Goal: Find specific page/section: Find specific page/section

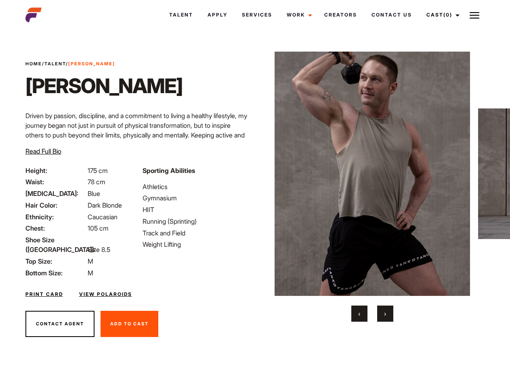
click at [440, 15] on link "Cast (0)" at bounding box center [441, 15] width 45 height 22
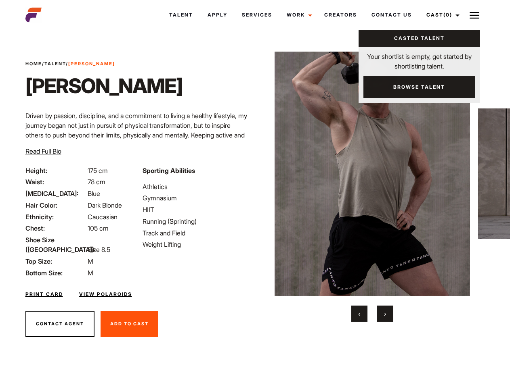
click at [474, 15] on img at bounding box center [474, 15] width 10 height 10
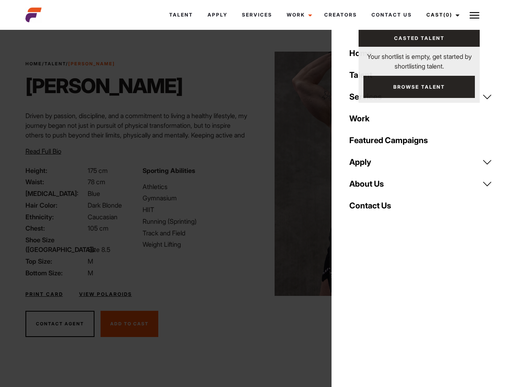
click at [372, 187] on img at bounding box center [372, 174] width 196 height 245
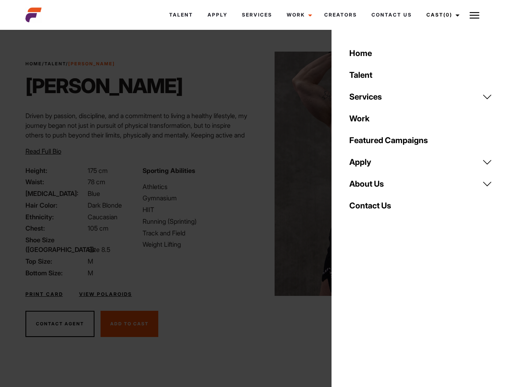
click at [255, 174] on div "Sporting Abilities Athletics Gymnasium HIIT Running (Sprinting) Track and Field…" at bounding box center [196, 222] width 117 height 112
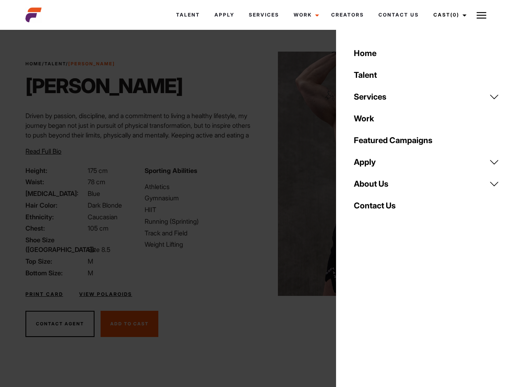
click at [359, 314] on div "Home Talent Services Talent Casting Photography Videography Creative Hair and M…" at bounding box center [426, 193] width 181 height 387
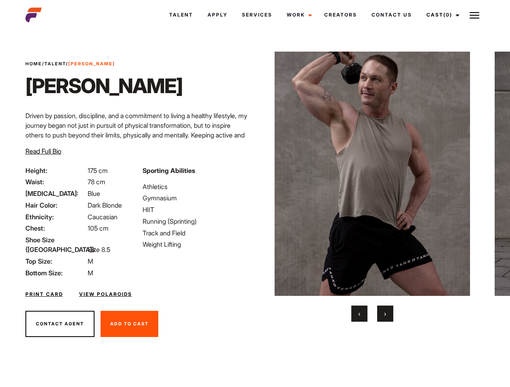
click at [440, 15] on link "Cast (0)" at bounding box center [441, 15] width 45 height 22
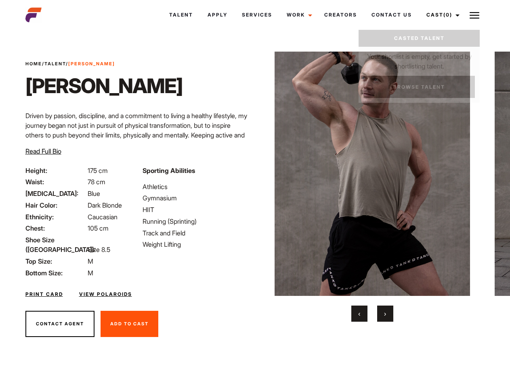
click at [474, 15] on img at bounding box center [474, 15] width 10 height 10
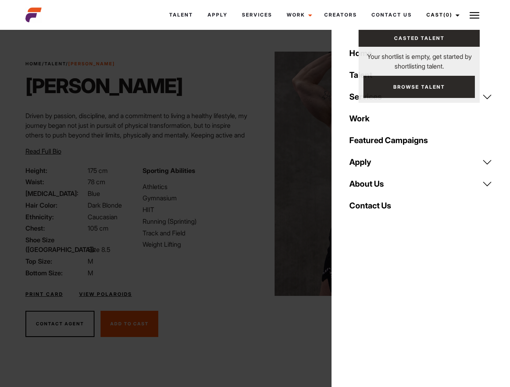
click at [372, 187] on img at bounding box center [372, 174] width 196 height 245
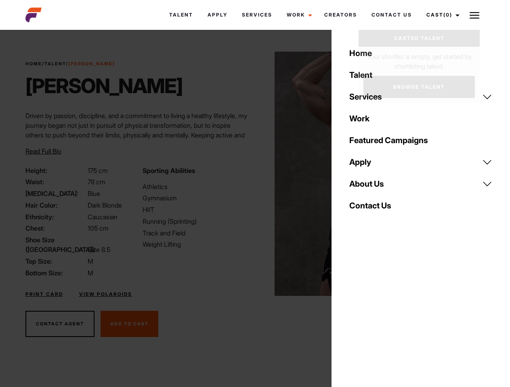
click at [255, 174] on div "Sporting Abilities Athletics Gymnasium HIIT Running (Sprinting) Track and Field…" at bounding box center [196, 222] width 117 height 112
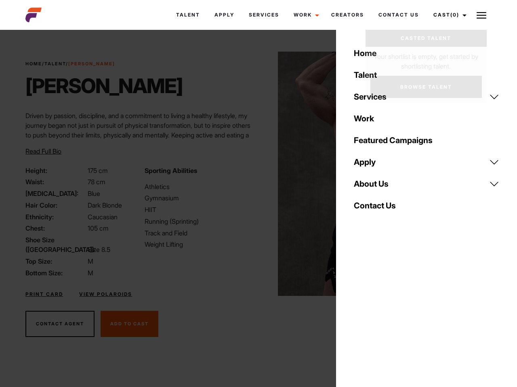
click at [359, 314] on div "Home Talent Services Talent Casting Photography Videography Creative Hair and M…" at bounding box center [426, 193] width 181 height 387
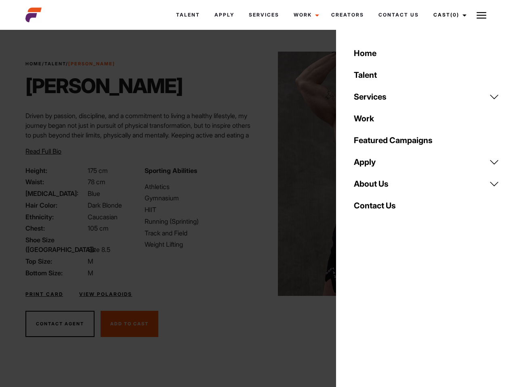
click at [385, 314] on div "Home Talent Services Talent Casting Photography Videography Creative Hair and M…" at bounding box center [426, 193] width 181 height 387
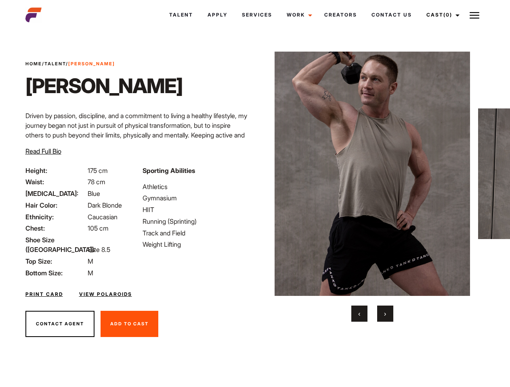
click at [440, 15] on link "Cast (0)" at bounding box center [441, 15] width 45 height 22
click at [474, 15] on img at bounding box center [474, 15] width 10 height 10
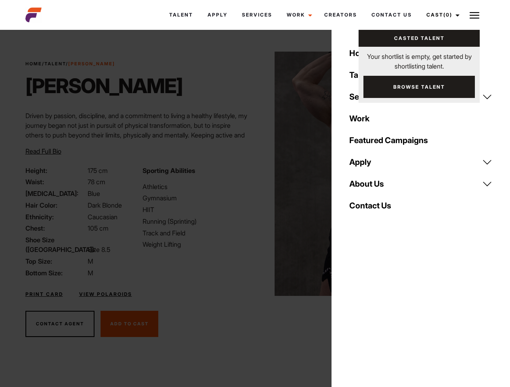
click at [372, 187] on img at bounding box center [372, 174] width 196 height 245
click at [255, 174] on div "Sporting Abilities Athletics Gymnasium HIIT Running (Sprinting) Track and Field…" at bounding box center [196, 222] width 117 height 112
click at [359, 314] on button "‹" at bounding box center [359, 314] width 16 height 16
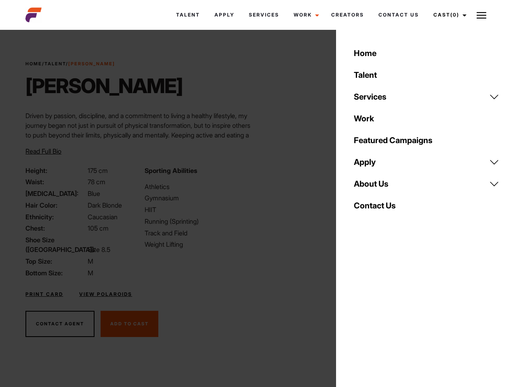
click at [385, 314] on body "Talent Apply Services Work Campaigns Creators Contact Us Cast (0) Casted Talent…" at bounding box center [258, 217] width 517 height 371
